Goal: Transaction & Acquisition: Purchase product/service

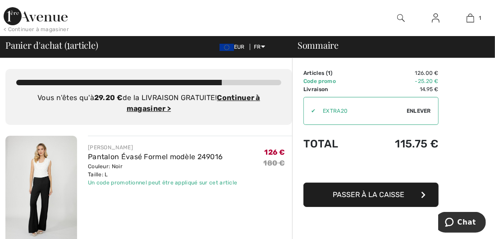
click at [265, 201] on div "FRANK LYMAN Pantalon Évasé Formel modèle 249016 Couleur: Noir Taille: L Vente f…" at bounding box center [190, 190] width 204 height 109
click at [50, 186] on img at bounding box center [41, 190] width 72 height 108
click at [152, 111] on ins "Continuer à magasiner >" at bounding box center [193, 102] width 133 height 19
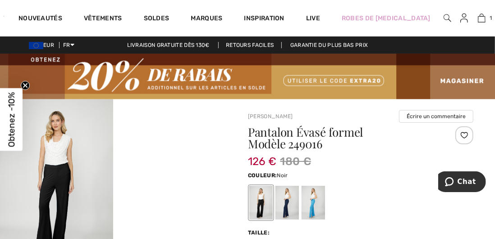
click at [316, 200] on div at bounding box center [312, 203] width 23 height 34
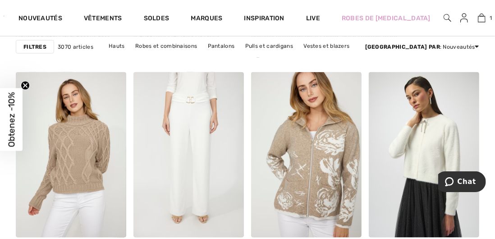
scroll to position [530, 0]
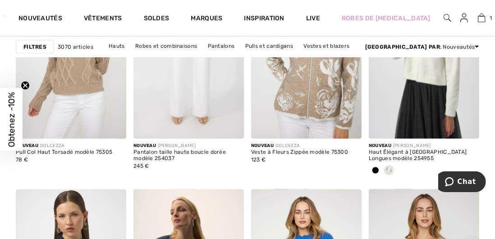
click at [155, 22] on link "Soldes" at bounding box center [157, 18] width 26 height 9
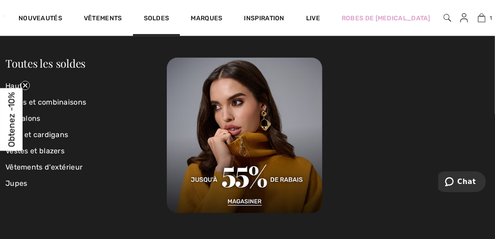
scroll to position [666, 0]
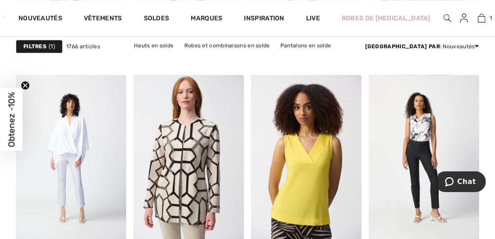
scroll to position [2995, 0]
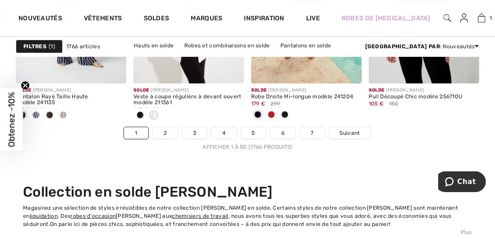
click at [166, 132] on link "2" at bounding box center [165, 133] width 25 height 12
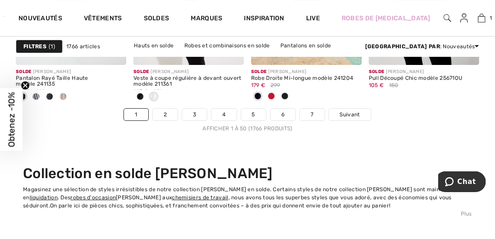
scroll to position [3406, 0]
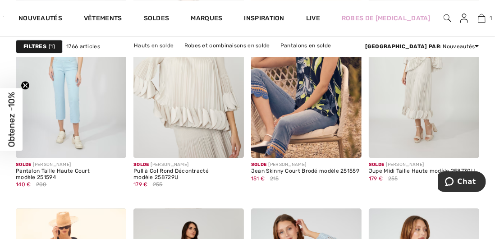
scroll to position [1069, 0]
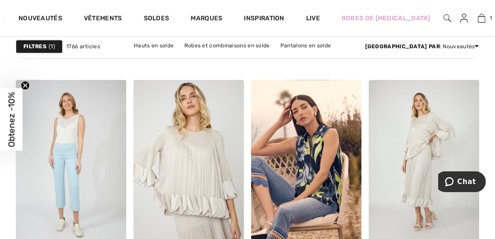
click at [377, 215] on img at bounding box center [423, 163] width 110 height 166
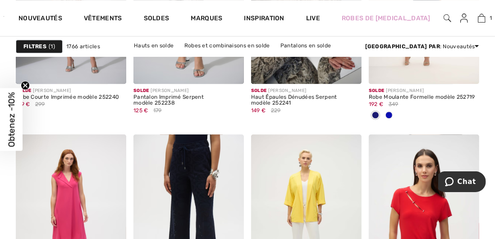
scroll to position [2936, 0]
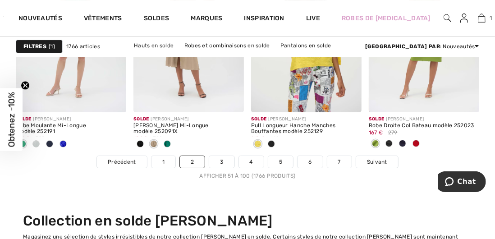
click at [250, 161] on link "4" at bounding box center [251, 162] width 25 height 12
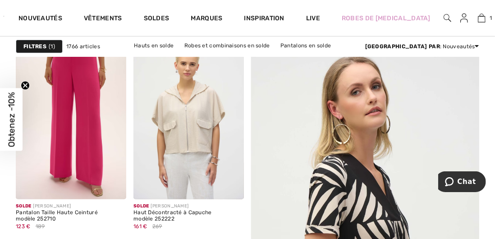
scroll to position [163, 0]
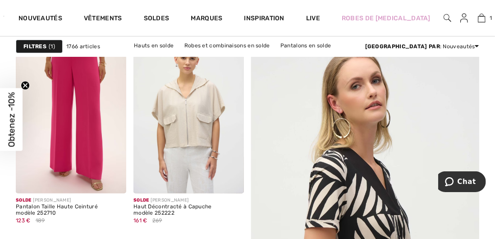
click at [66, 180] on img at bounding box center [71, 111] width 110 height 166
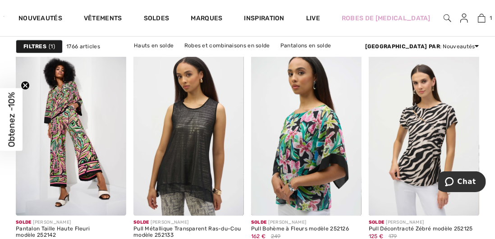
scroll to position [3021, 0]
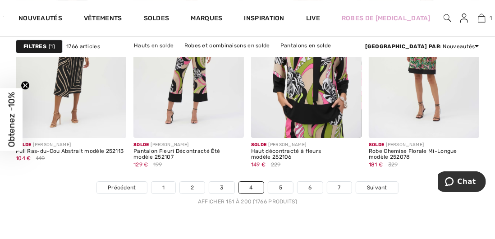
click at [250, 186] on link "4" at bounding box center [251, 188] width 25 height 12
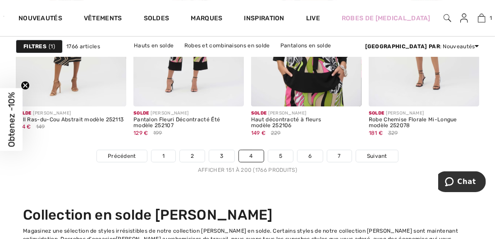
scroll to position [3351, 0]
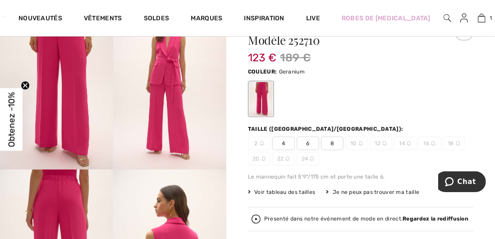
scroll to position [98, 0]
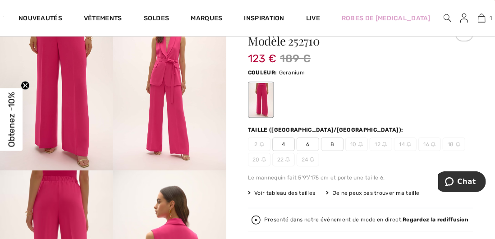
click at [308, 193] on span "Voir tableau des tailles" at bounding box center [282, 193] width 68 height 8
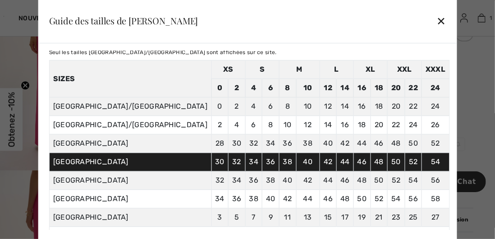
scroll to position [24, 0]
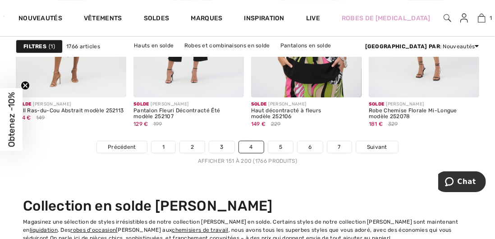
scroll to position [3355, 0]
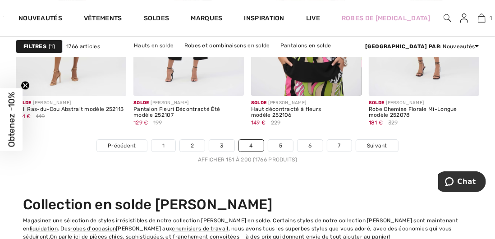
click at [281, 145] on link "5" at bounding box center [280, 146] width 25 height 12
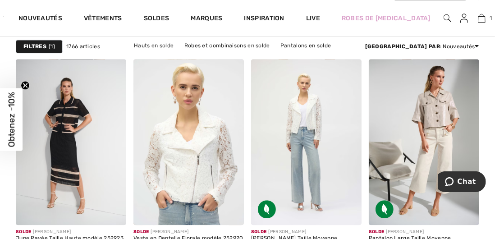
scroll to position [2795, 0]
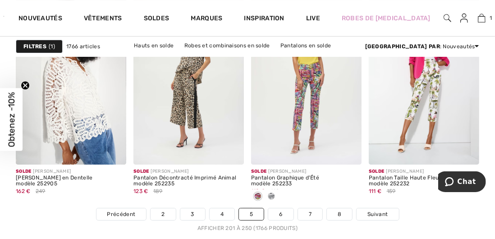
click at [309, 214] on link "7" at bounding box center [310, 214] width 24 height 12
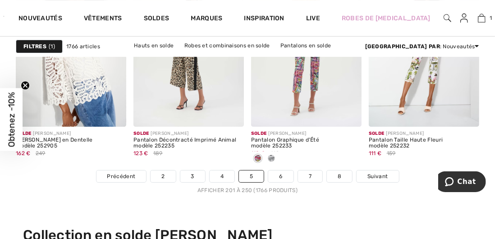
click at [310, 176] on link "7" at bounding box center [310, 176] width 24 height 12
click at [307, 179] on link "7" at bounding box center [310, 176] width 24 height 12
click at [309, 176] on link "7" at bounding box center [310, 176] width 24 height 12
click at [308, 175] on link "7" at bounding box center [310, 176] width 24 height 12
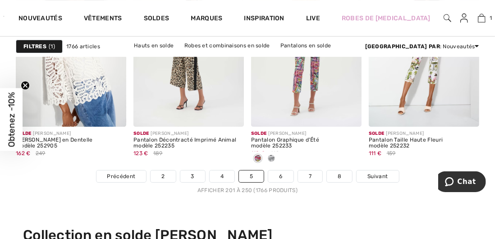
click at [309, 177] on link "7" at bounding box center [310, 176] width 24 height 12
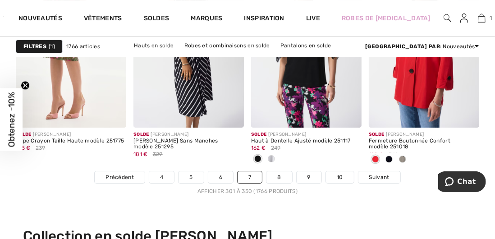
scroll to position [3324, 0]
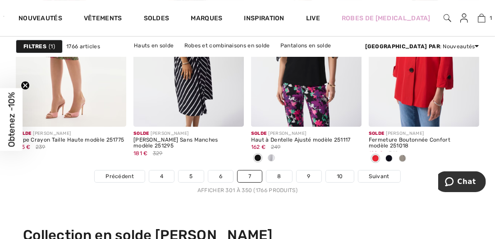
click at [306, 176] on link "9" at bounding box center [308, 176] width 25 height 12
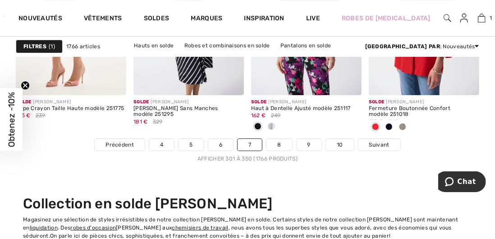
scroll to position [3362, 0]
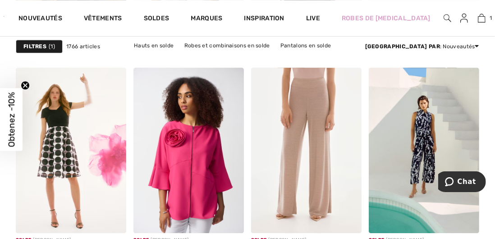
scroll to position [1287, 0]
click at [331, 214] on div at bounding box center [342, 213] width 37 height 37
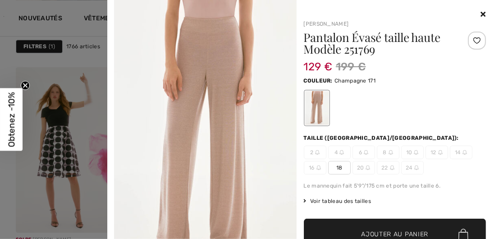
click at [482, 17] on icon at bounding box center [483, 13] width 5 height 7
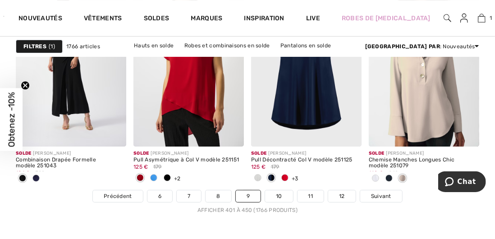
scroll to position [3306, 0]
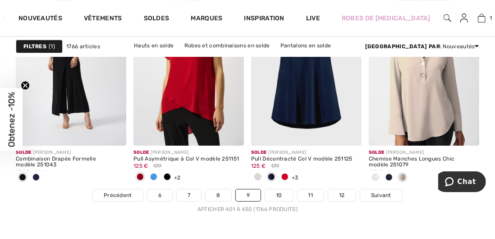
click at [279, 186] on div "Solde JOSEPH RIBKOFF Pull Décontracté Col V modèle 251125 125 € 179 +3 6 Couleu…" at bounding box center [306, 167] width 110 height 43
click at [280, 193] on link "10" at bounding box center [279, 195] width 28 height 12
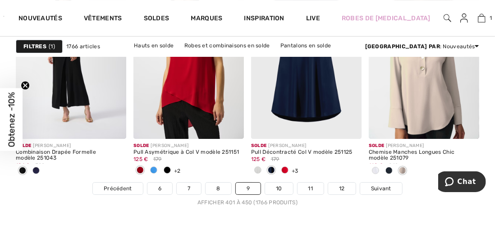
scroll to position [3343, 0]
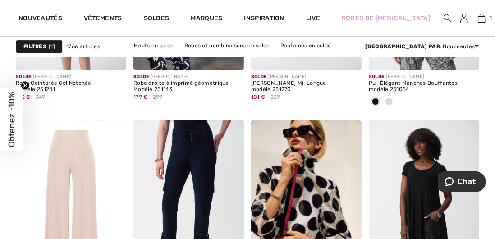
scroll to position [1450, 0]
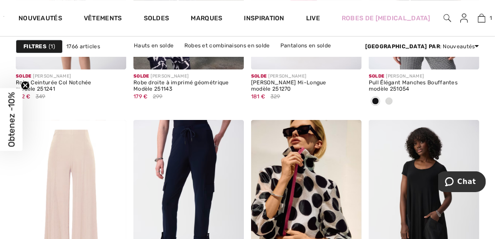
click at [341, 226] on img at bounding box center [306, 203] width 110 height 166
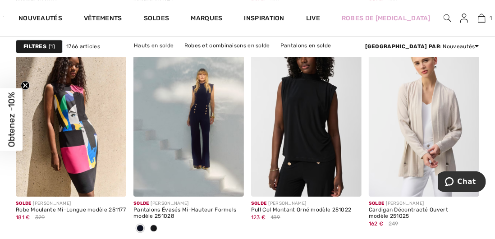
scroll to position [3039, 0]
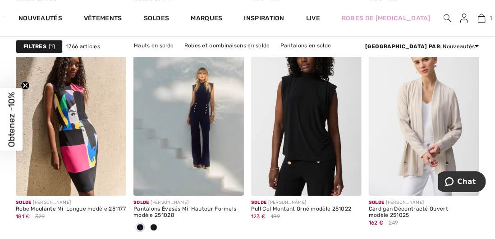
click at [220, 184] on div at bounding box center [224, 176] width 37 height 37
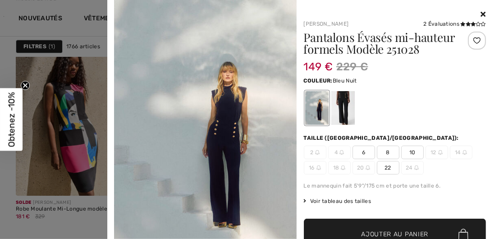
click at [482, 17] on icon at bounding box center [483, 13] width 5 height 7
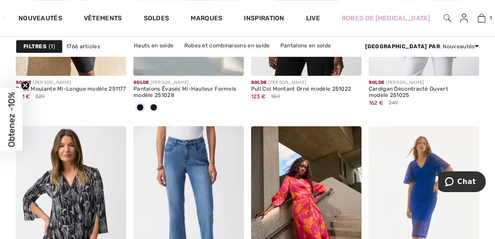
scroll to position [3160, 0]
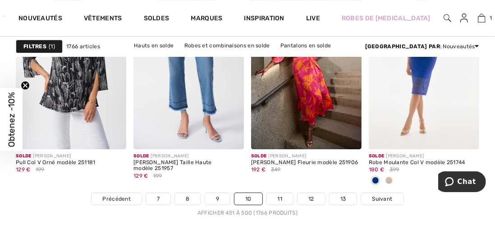
click at [279, 196] on link "11" at bounding box center [280, 199] width 27 height 12
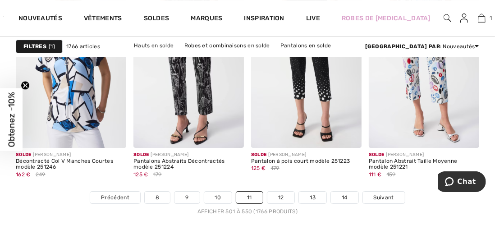
scroll to position [3304, 0]
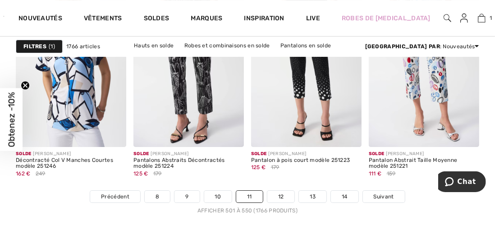
click at [279, 197] on link "12" at bounding box center [280, 197] width 27 height 12
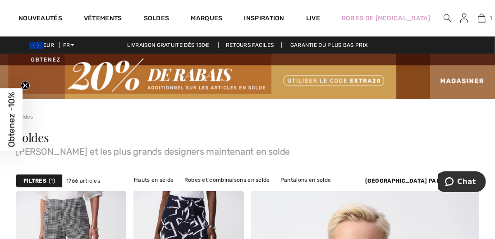
checkbox input "true"
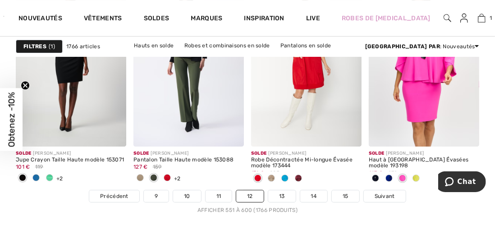
scroll to position [3305, 0]
click at [250, 195] on link "12" at bounding box center [249, 196] width 27 height 12
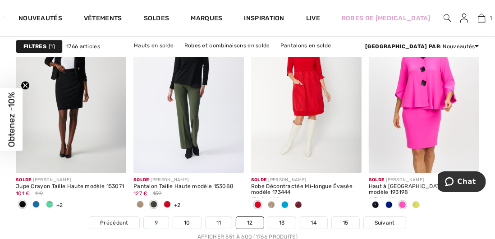
scroll to position [3278, 0]
click at [289, 223] on link "13" at bounding box center [281, 223] width 27 height 12
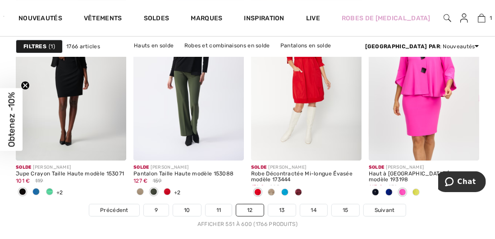
scroll to position [3316, 0]
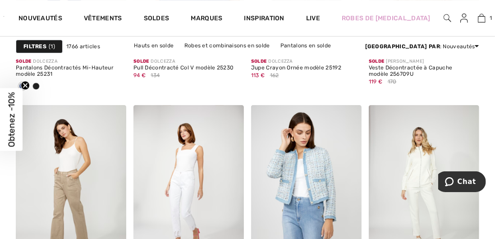
scroll to position [3181, 0]
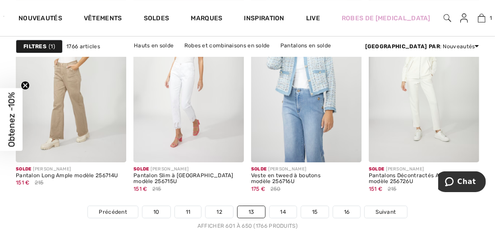
click at [284, 213] on link "14" at bounding box center [282, 212] width 27 height 12
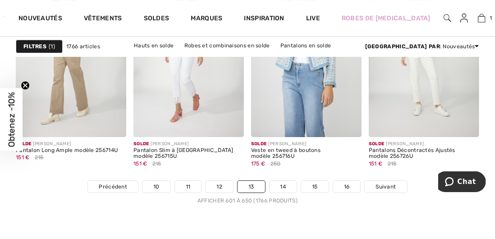
scroll to position [3327, 0]
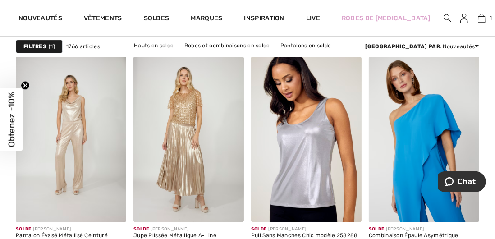
scroll to position [3229, 0]
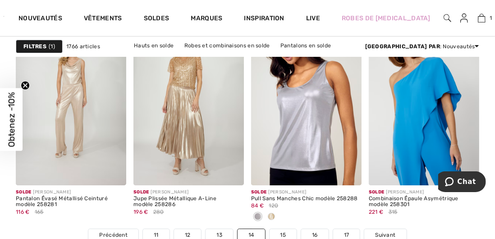
click at [291, 234] on link "15" at bounding box center [282, 235] width 27 height 12
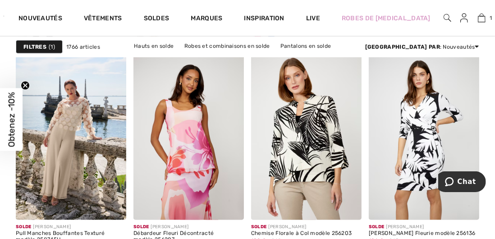
scroll to position [570, 0]
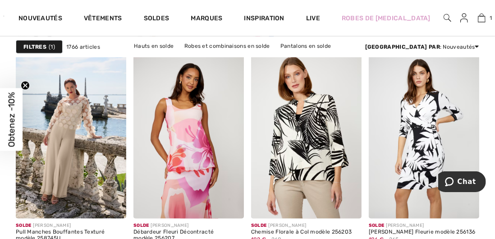
click at [86, 190] on img at bounding box center [71, 136] width 110 height 166
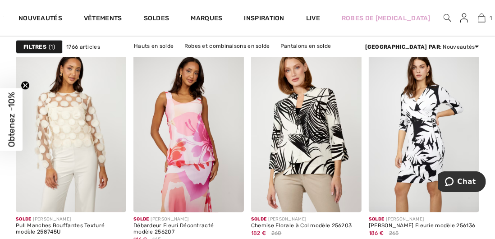
scroll to position [608, 0]
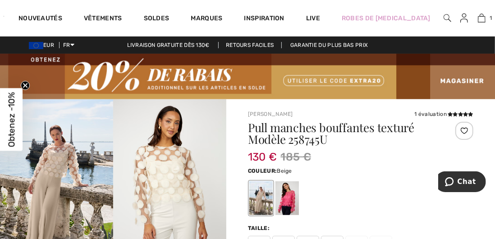
click at [287, 199] on div at bounding box center [286, 198] width 23 height 34
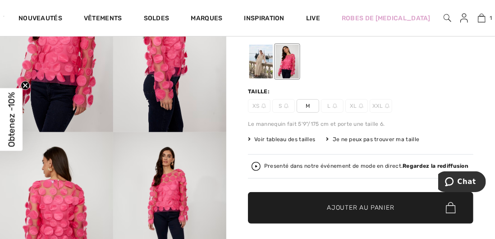
scroll to position [131, 0]
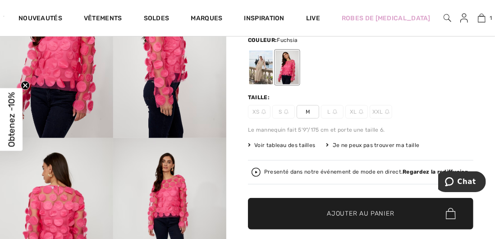
click at [338, 109] on span "L" at bounding box center [332, 112] width 23 height 14
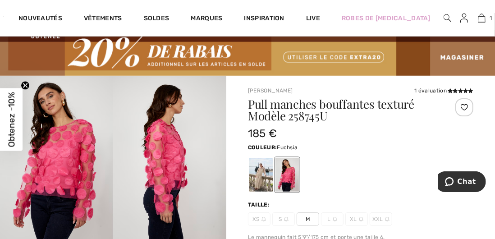
scroll to position [20, 0]
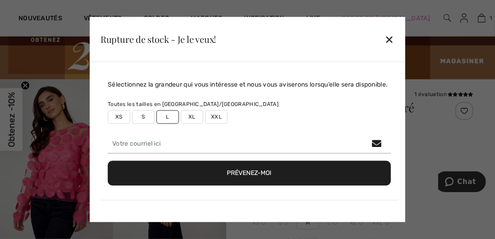
click at [170, 122] on label "L" at bounding box center [167, 117] width 23 height 14
click at [170, 124] on label "L" at bounding box center [167, 117] width 23 height 14
click at [168, 118] on label "L" at bounding box center [167, 117] width 23 height 14
click at [165, 123] on label "L" at bounding box center [167, 117] width 23 height 14
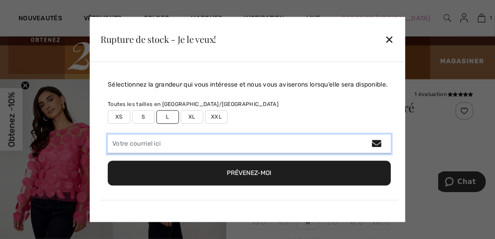
click at [160, 146] on input "email" at bounding box center [249, 144] width 283 height 19
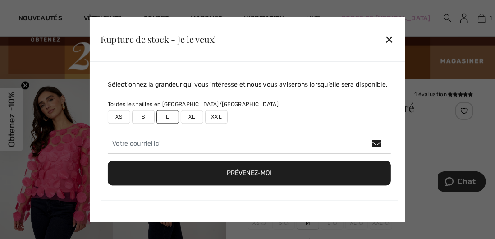
click at [170, 124] on label "L" at bounding box center [167, 117] width 23 height 14
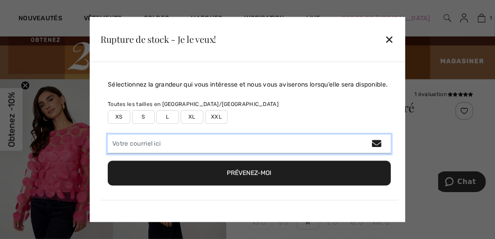
click at [179, 150] on input "email" at bounding box center [249, 144] width 283 height 19
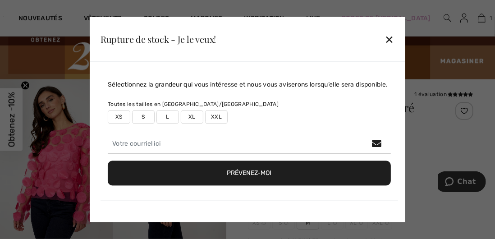
click at [394, 34] on div "✕" at bounding box center [389, 39] width 9 height 19
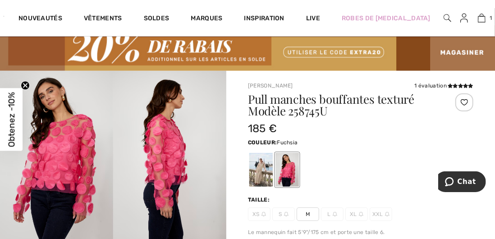
scroll to position [31, 0]
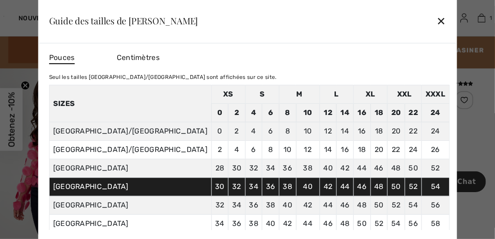
click at [436, 30] on div "✕" at bounding box center [440, 20] width 9 height 19
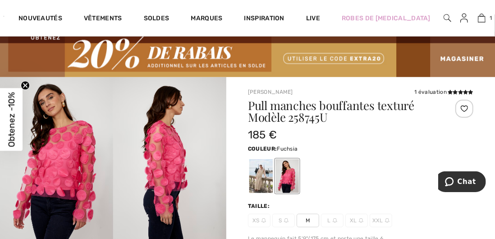
scroll to position [24, 0]
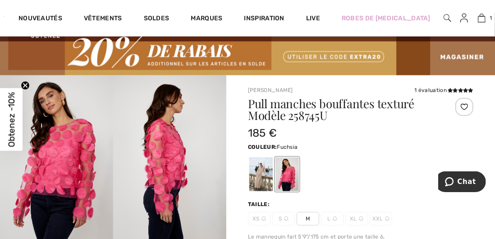
click at [260, 173] on div at bounding box center [260, 174] width 23 height 34
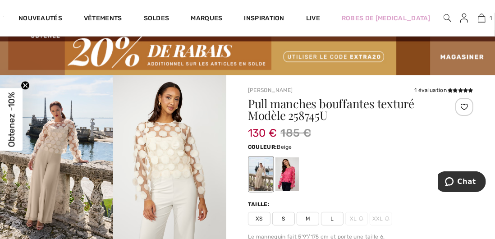
scroll to position [20, 0]
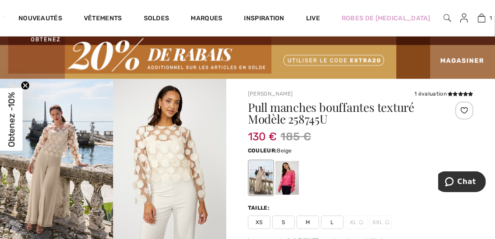
click at [332, 221] on span "L" at bounding box center [332, 222] width 23 height 14
click at [332, 218] on span "L" at bounding box center [332, 222] width 23 height 14
click at [331, 220] on span "L" at bounding box center [332, 222] width 23 height 14
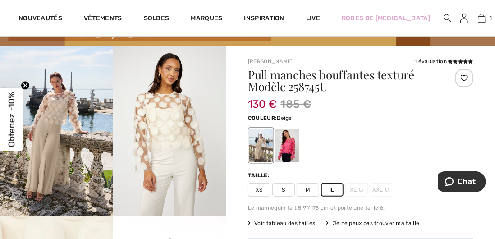
scroll to position [53, 0]
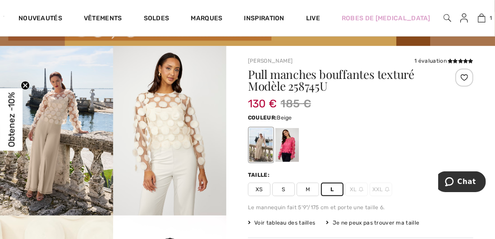
click at [328, 196] on div "Pull manches bouffantes texturé Modèle 258745U 130 € 185 € Couleur: Beige Taill…" at bounding box center [360, 214] width 225 height 293
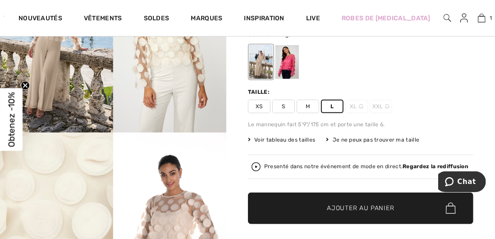
scroll to position [136, 0]
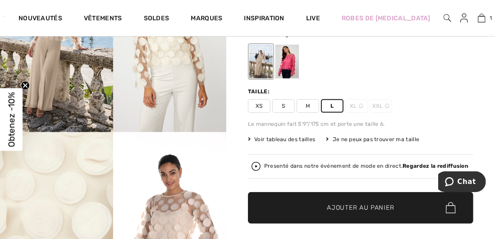
click at [357, 196] on span "✔ Ajouté au panier Ajouter au panier" at bounding box center [360, 208] width 225 height 32
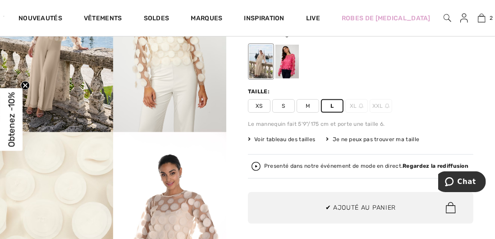
scroll to position [27, 0]
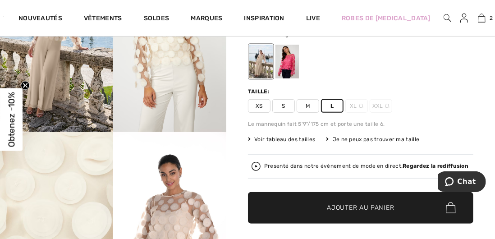
click at [477, 22] on img at bounding box center [481, 18] width 8 height 11
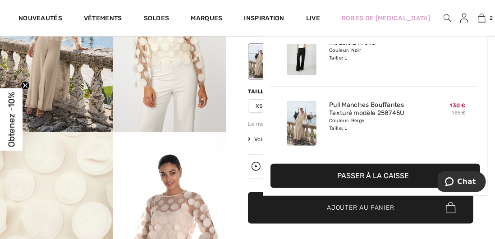
scroll to position [174, 0]
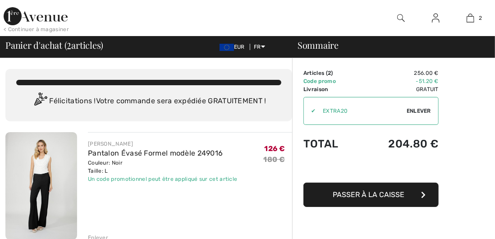
checkbox input "true"
click at [477, 13] on link "2" at bounding box center [470, 18] width 34 height 11
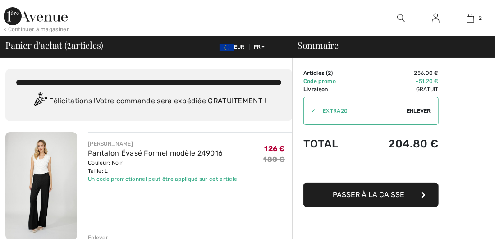
checkbox input "true"
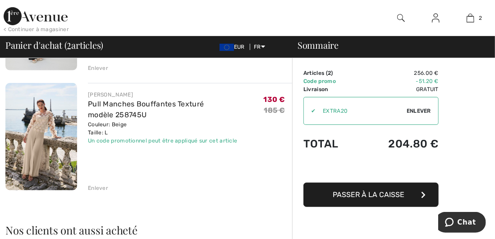
scroll to position [170, 0]
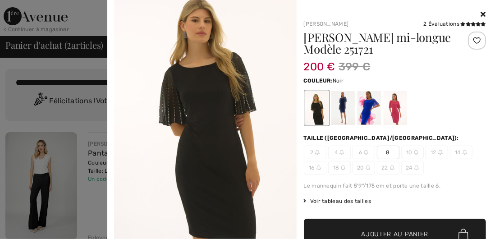
scroll to position [23, 0]
click at [453, 123] on div at bounding box center [395, 107] width 182 height 37
click at [83, 86] on div at bounding box center [247, 119] width 495 height 239
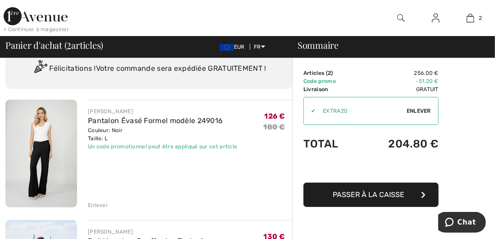
scroll to position [0, 0]
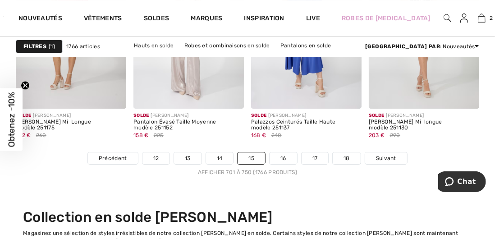
scroll to position [3342, 0]
click at [284, 157] on link "16" at bounding box center [282, 159] width 27 height 12
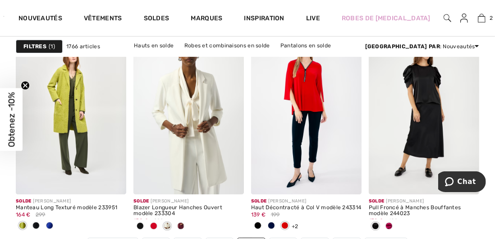
scroll to position [3257, 0]
click at [282, 238] on link "17" at bounding box center [282, 243] width 27 height 12
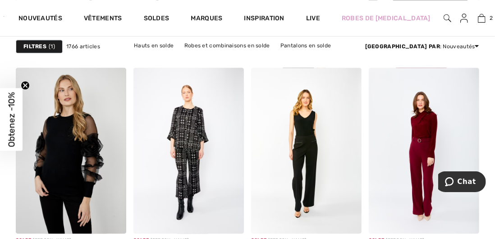
scroll to position [2784, 0]
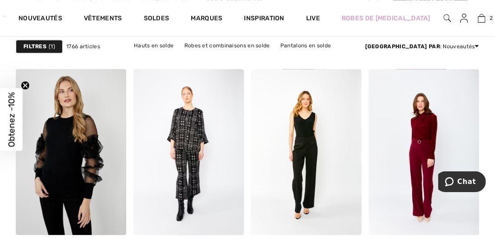
click at [350, 232] on div at bounding box center [342, 215] width 37 height 37
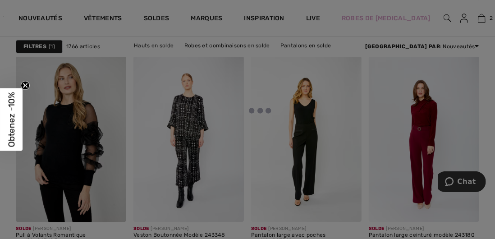
scroll to position [2798, 0]
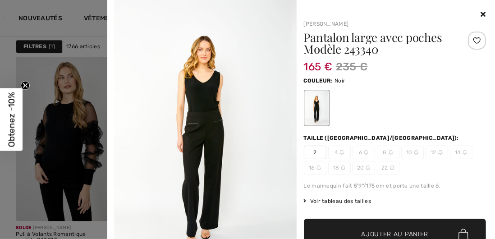
click at [421, 110] on div at bounding box center [395, 107] width 182 height 37
click at [487, 15] on div "Frank Lyman Pantalon large avec poches Modèle 243340 165 € 235 € Couleur: Noir …" at bounding box center [301, 153] width 380 height 306
click at [483, 17] on icon at bounding box center [483, 13] width 5 height 7
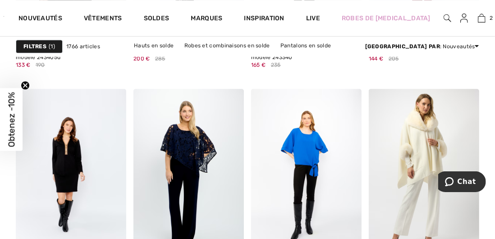
scroll to position [2980, 0]
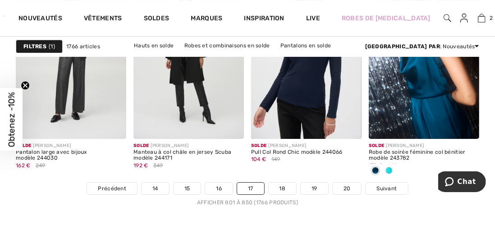
click at [314, 187] on link "19" at bounding box center [313, 188] width 27 height 12
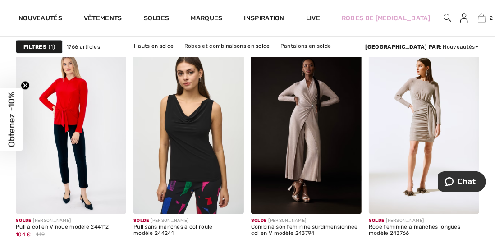
scroll to position [2482, 0]
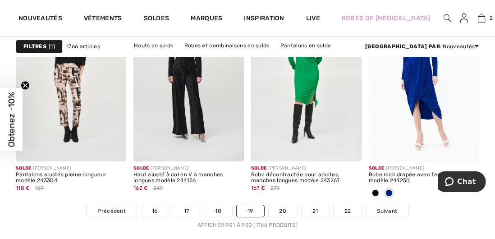
click at [218, 212] on link "18" at bounding box center [218, 211] width 28 height 12
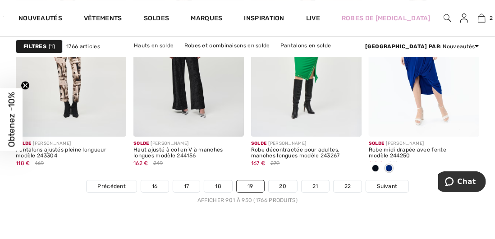
scroll to position [3328, 0]
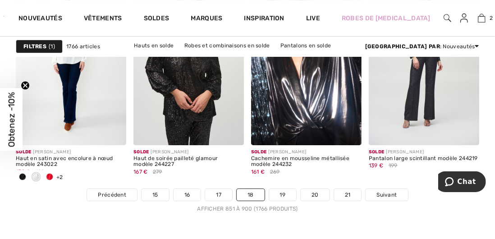
scroll to position [3307, 0]
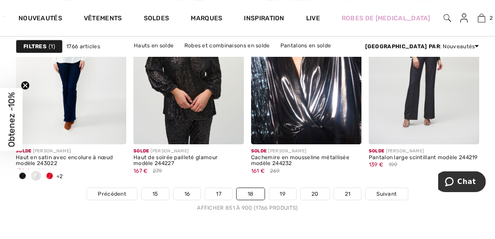
click at [316, 195] on link "20" at bounding box center [314, 194] width 29 height 12
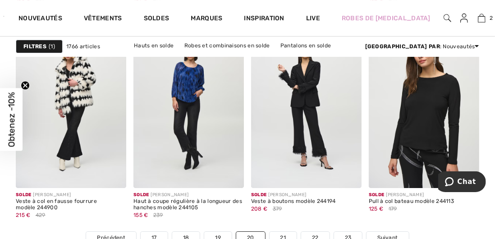
scroll to position [3291, 0]
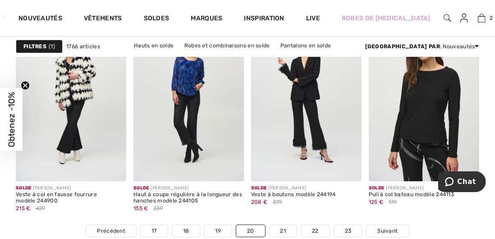
click at [283, 225] on link "21" at bounding box center [282, 231] width 27 height 12
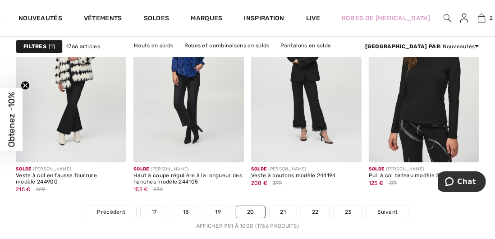
scroll to position [3329, 0]
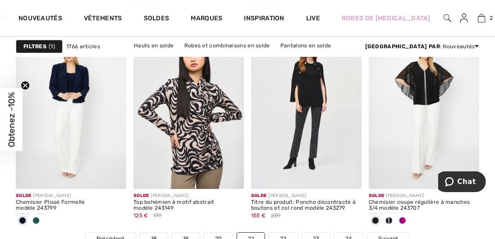
scroll to position [3263, 0]
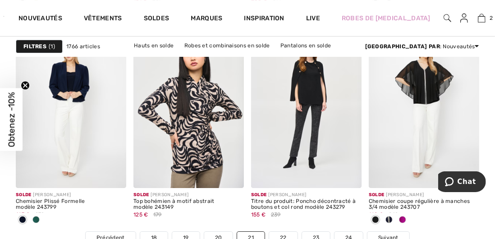
click at [285, 236] on link "22" at bounding box center [283, 238] width 28 height 12
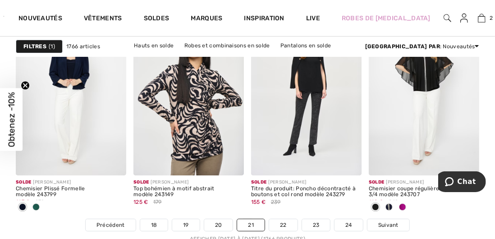
scroll to position [3301, 0]
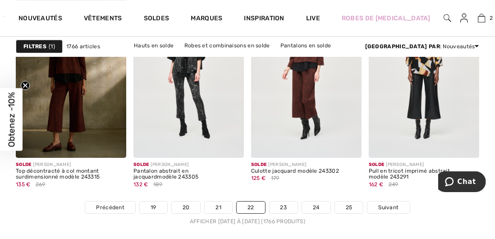
scroll to position [3294, 0]
click at [252, 206] on link "22" at bounding box center [250, 207] width 28 height 12
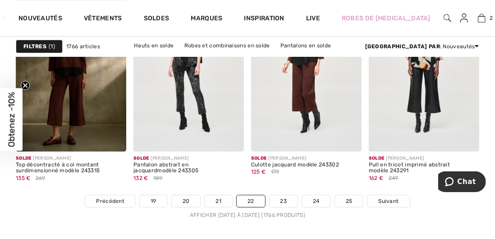
scroll to position [3332, 0]
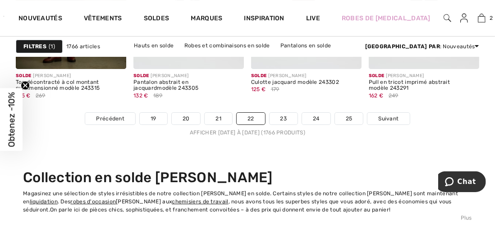
scroll to position [3381, 0]
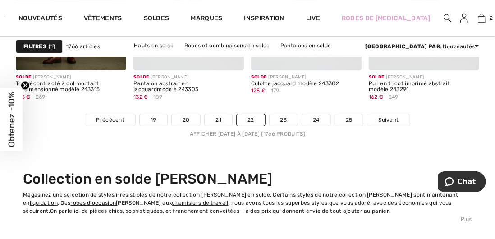
click at [283, 120] on link "23" at bounding box center [283, 120] width 28 height 12
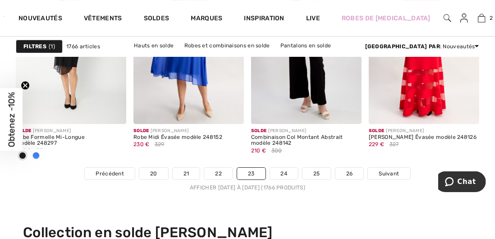
scroll to position [3334, 0]
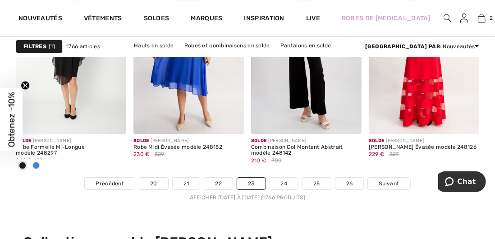
click at [286, 182] on link "24" at bounding box center [284, 183] width 28 height 12
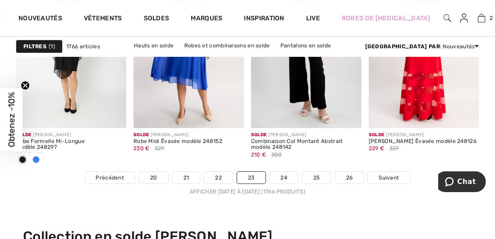
scroll to position [3355, 0]
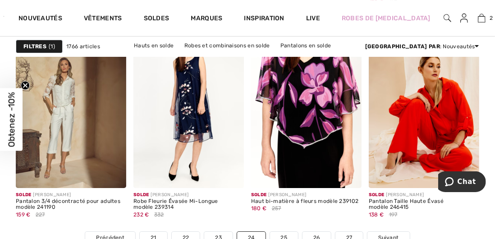
scroll to position [3256, 0]
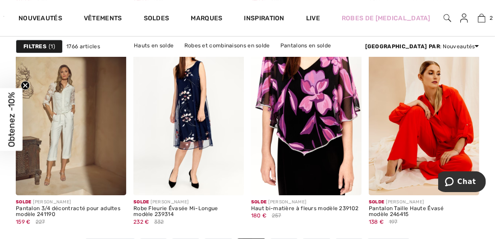
click at [454, 191] on body "Chat" at bounding box center [461, 182] width 48 height 23
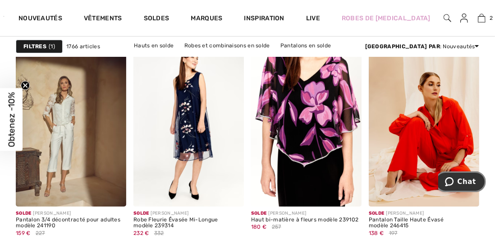
scroll to position [3244, 0]
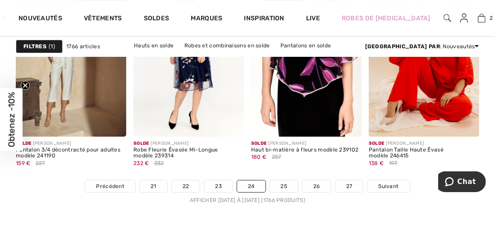
click at [220, 184] on link "23" at bounding box center [218, 186] width 28 height 12
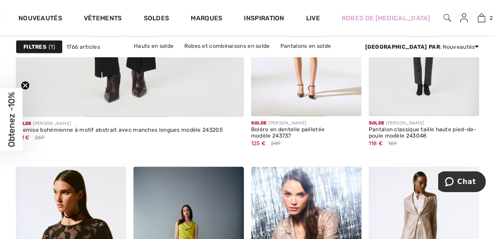
scroll to position [2148, 0]
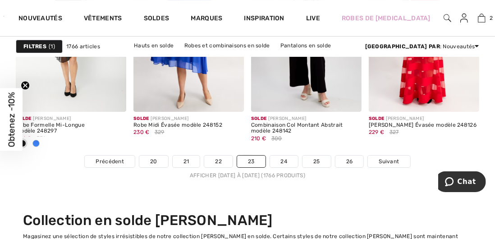
scroll to position [3348, 0]
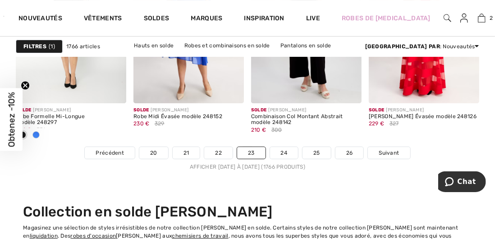
click at [317, 151] on link "25" at bounding box center [316, 153] width 28 height 12
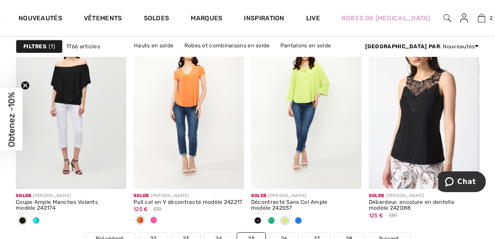
scroll to position [3262, 0]
click at [286, 237] on link "26" at bounding box center [284, 238] width 28 height 12
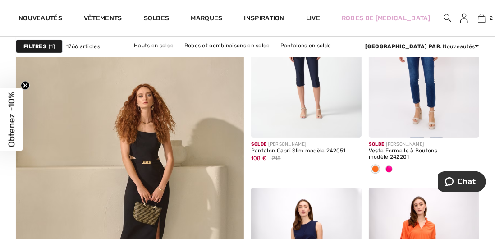
scroll to position [1931, 0]
